Goal: Participate in discussion: Engage in conversation with other users on a specific topic

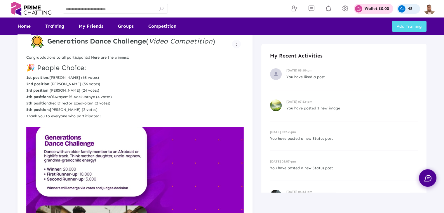
scroll to position [117, 0]
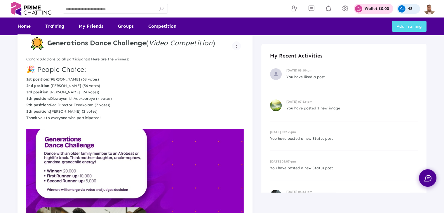
drag, startPoint x: 46, startPoint y: 42, endPoint x: 145, endPoint y: 42, distance: 99.2
click at [145, 42] on figure "Generations Dance Challenge ( Video Competition )" at bounding box center [130, 43] width 198 height 13
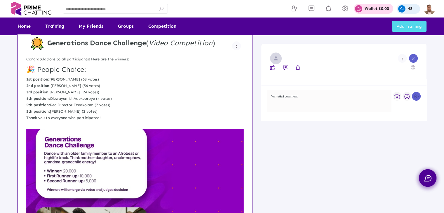
copy strong "Generations Dance Challenge"
